Goal: Task Accomplishment & Management: Use online tool/utility

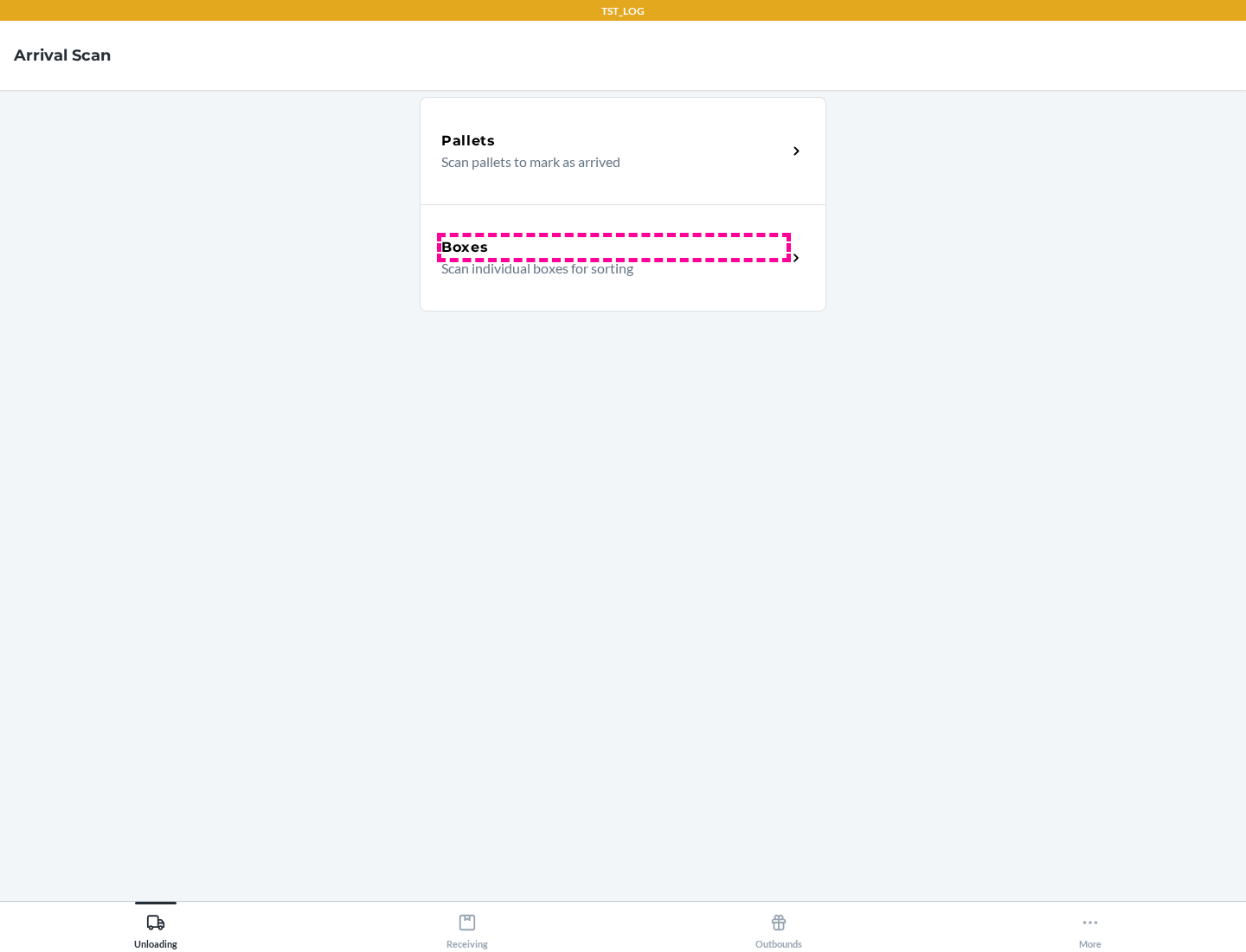
click at [613, 247] on div "Boxes" at bounding box center [614, 248] width 345 height 21
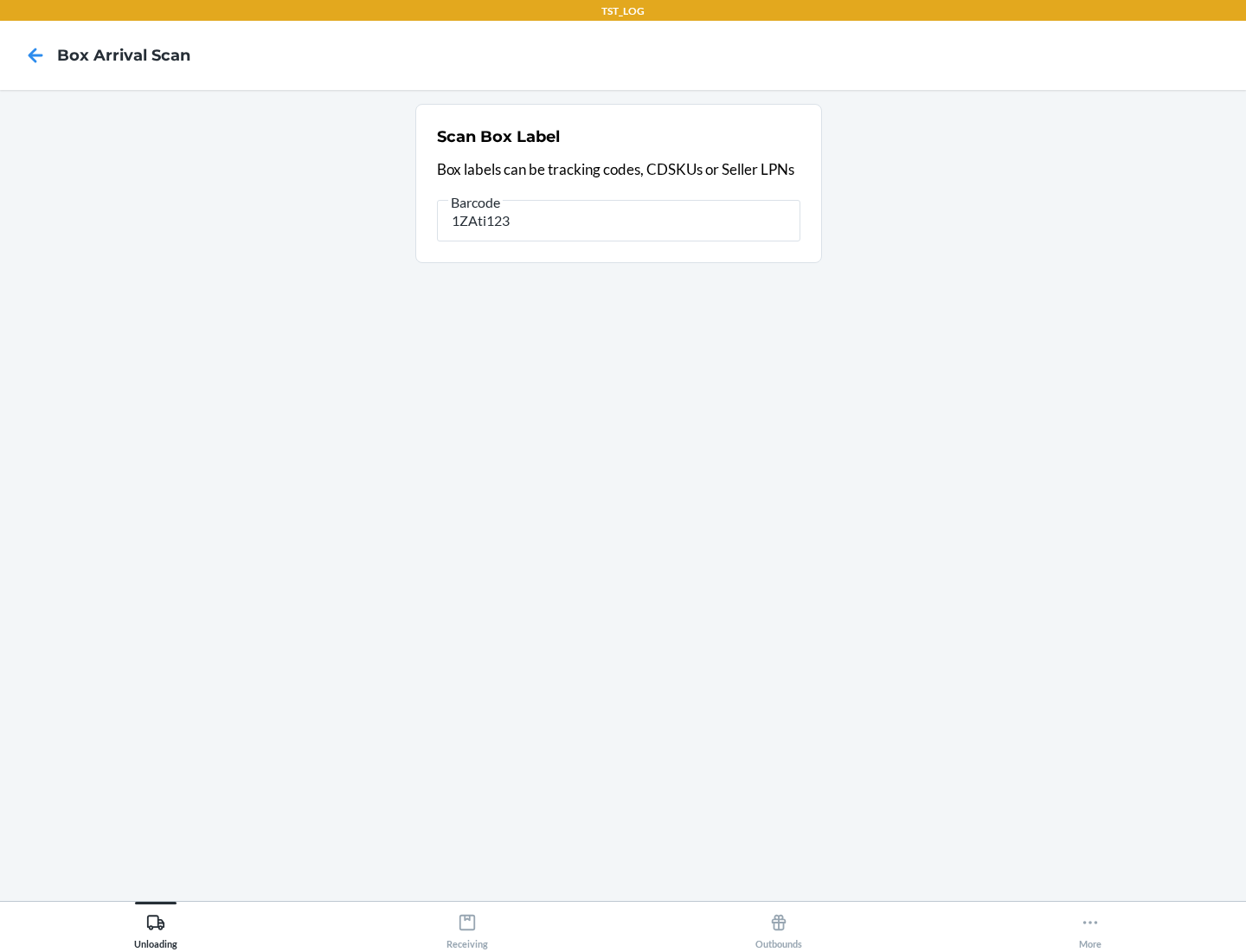
type input "1ZAti123"
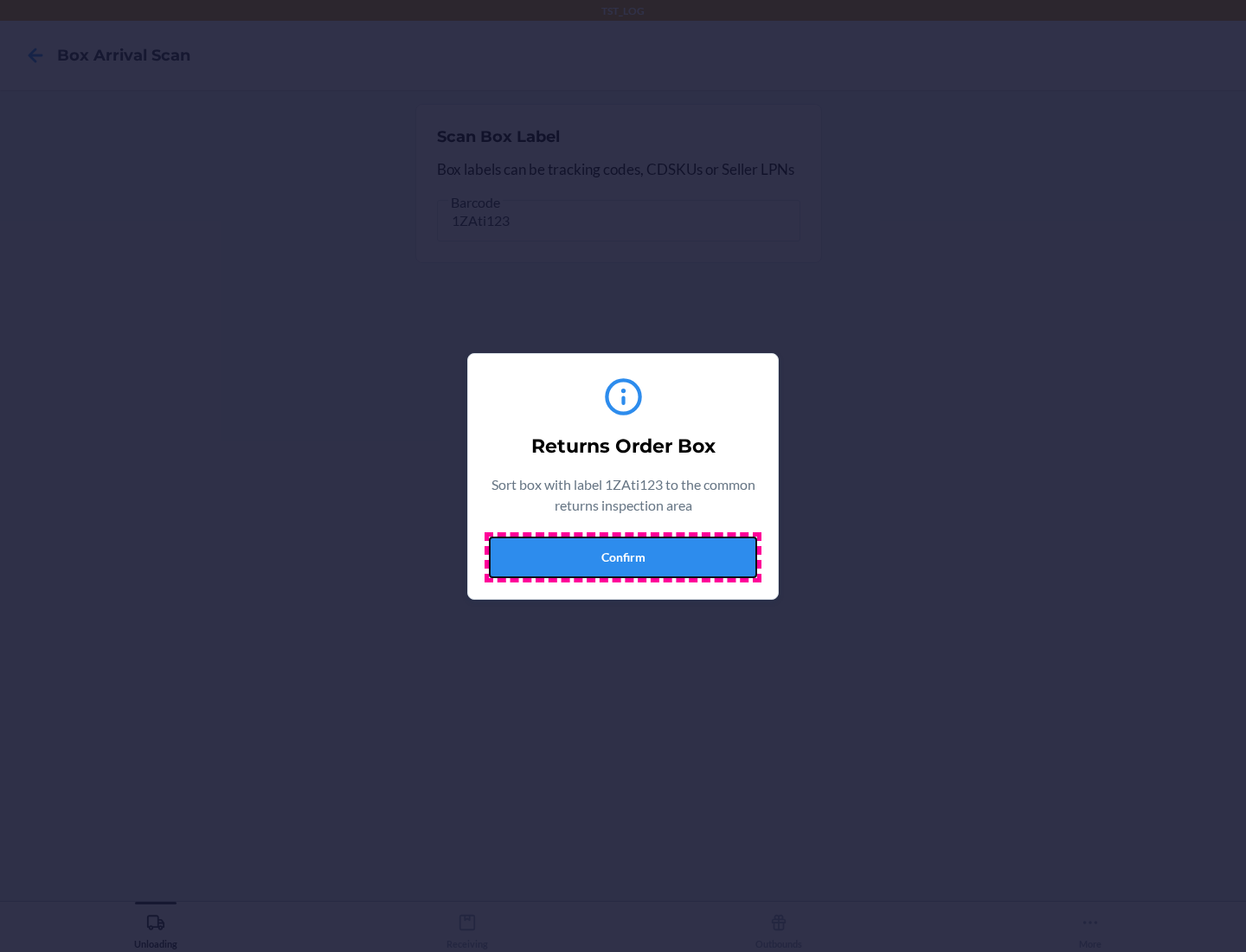
click at [623, 556] on button "Confirm" at bounding box center [623, 557] width 268 height 42
